Goal: Find specific page/section: Find specific page/section

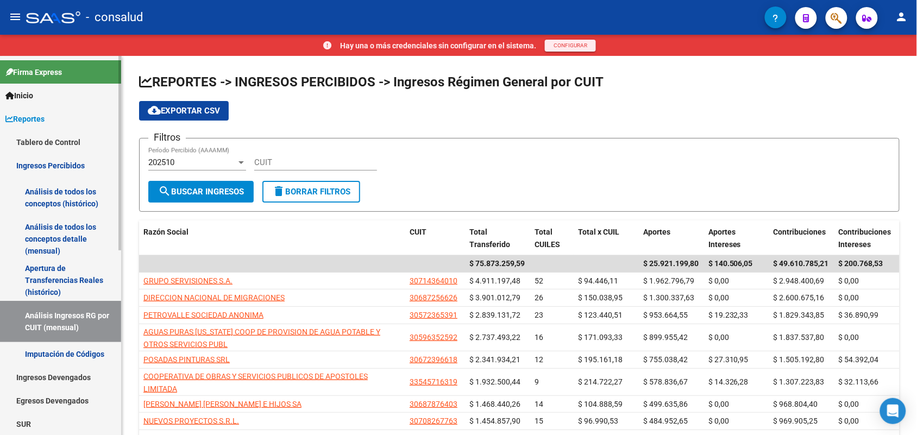
click at [58, 140] on link "Tablero de Control" at bounding box center [60, 141] width 121 height 23
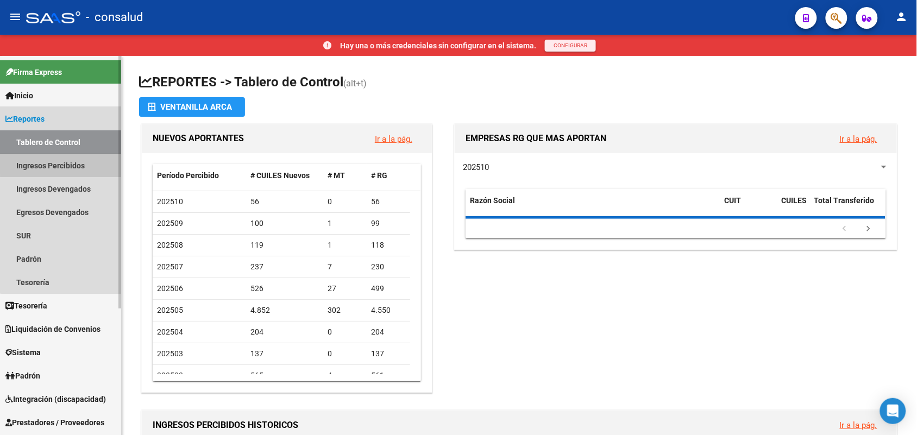
click at [68, 162] on link "Ingresos Percibidos" at bounding box center [60, 165] width 121 height 23
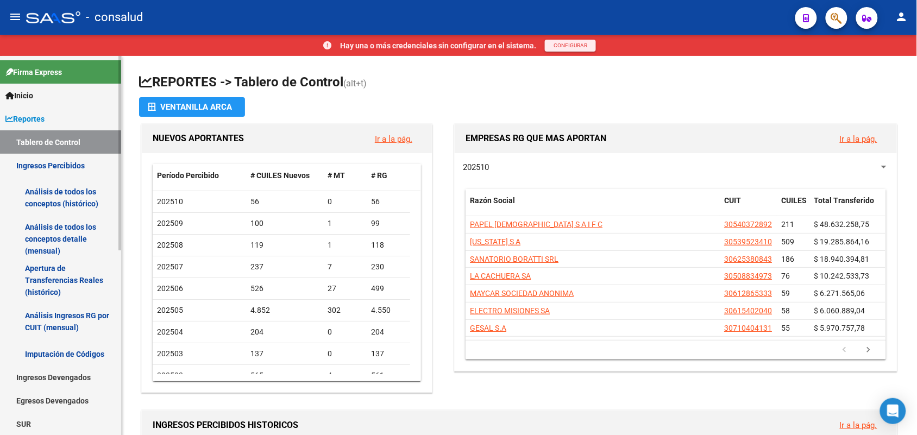
click at [71, 222] on link "Análisis de todos los conceptos detalle (mensual)" at bounding box center [60, 238] width 121 height 41
